Goal: Transaction & Acquisition: Purchase product/service

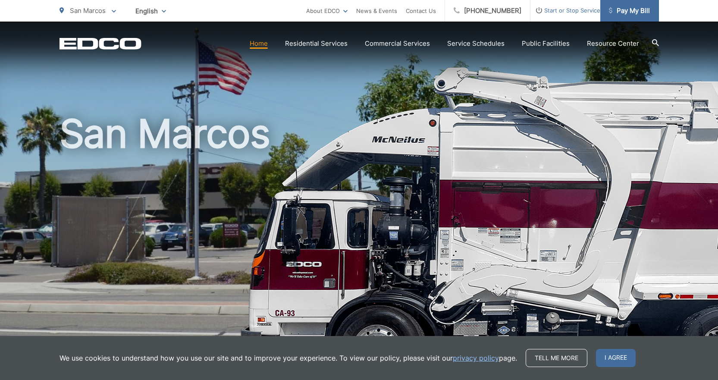
click at [620, 13] on span "Pay My Bill" at bounding box center [629, 11] width 41 height 10
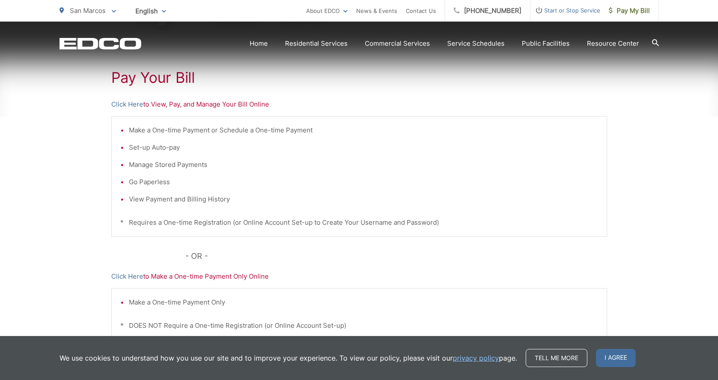
scroll to position [172, 0]
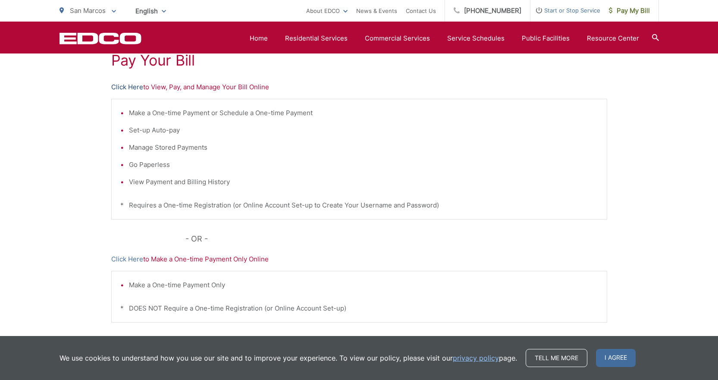
click at [120, 87] on link "Click Here" at bounding box center [127, 87] width 32 height 10
click at [608, 361] on span "I agree" at bounding box center [616, 358] width 40 height 18
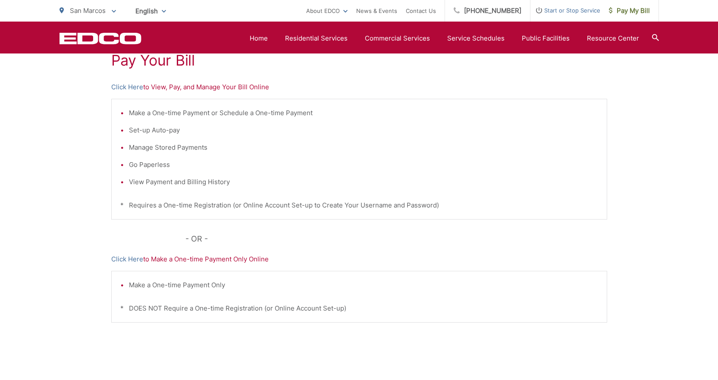
click at [652, 120] on div "Pay Your Bill Click Here to View, Pay, and Manage Your Bill Online Make a One-t…" at bounding box center [359, 193] width 718 height 387
click at [620, 13] on span "Pay My Bill" at bounding box center [629, 11] width 41 height 10
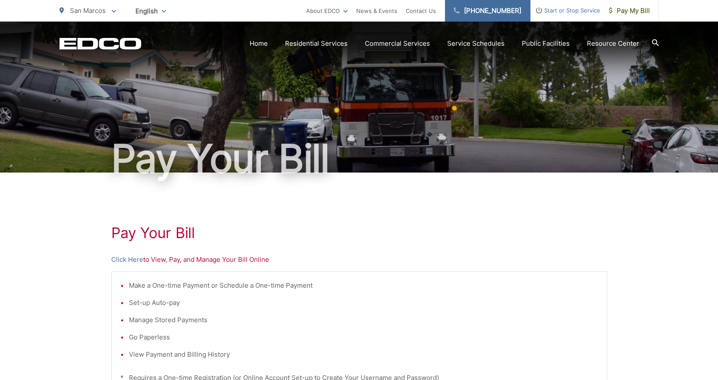
click at [499, 10] on link "[PHONE_NUMBER]" at bounding box center [487, 11] width 85 height 22
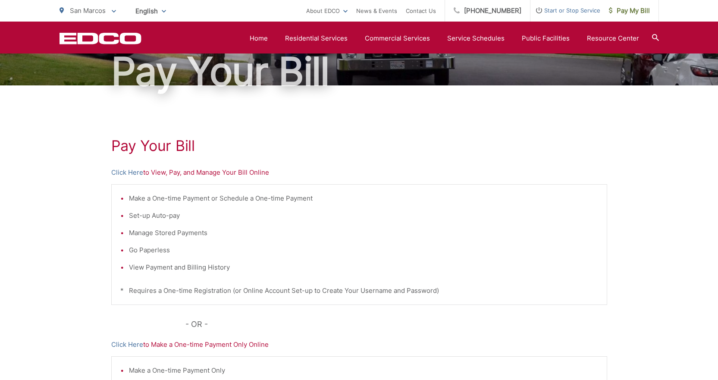
scroll to position [86, 0]
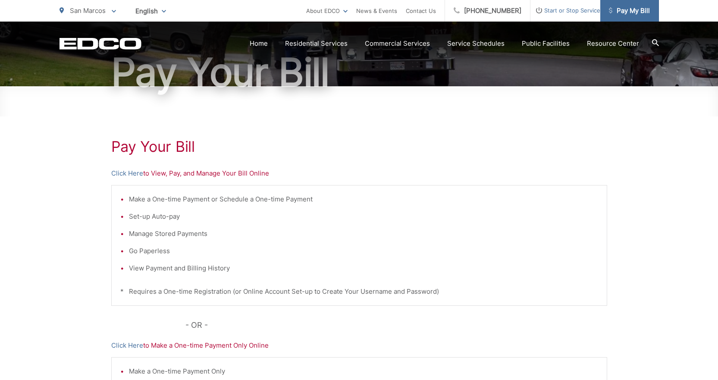
click at [626, 11] on span "Pay My Bill" at bounding box center [629, 11] width 41 height 10
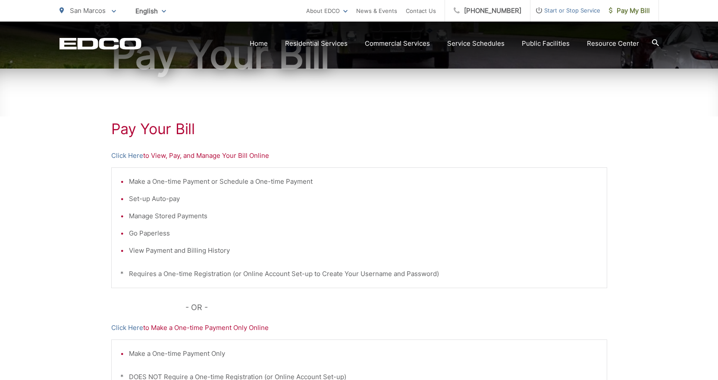
scroll to position [172, 0]
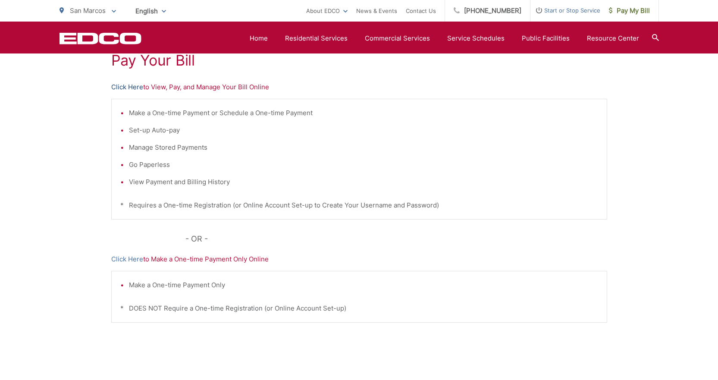
click at [131, 87] on link "Click Here" at bounding box center [127, 87] width 32 height 10
